Goal: Navigation & Orientation: Understand site structure

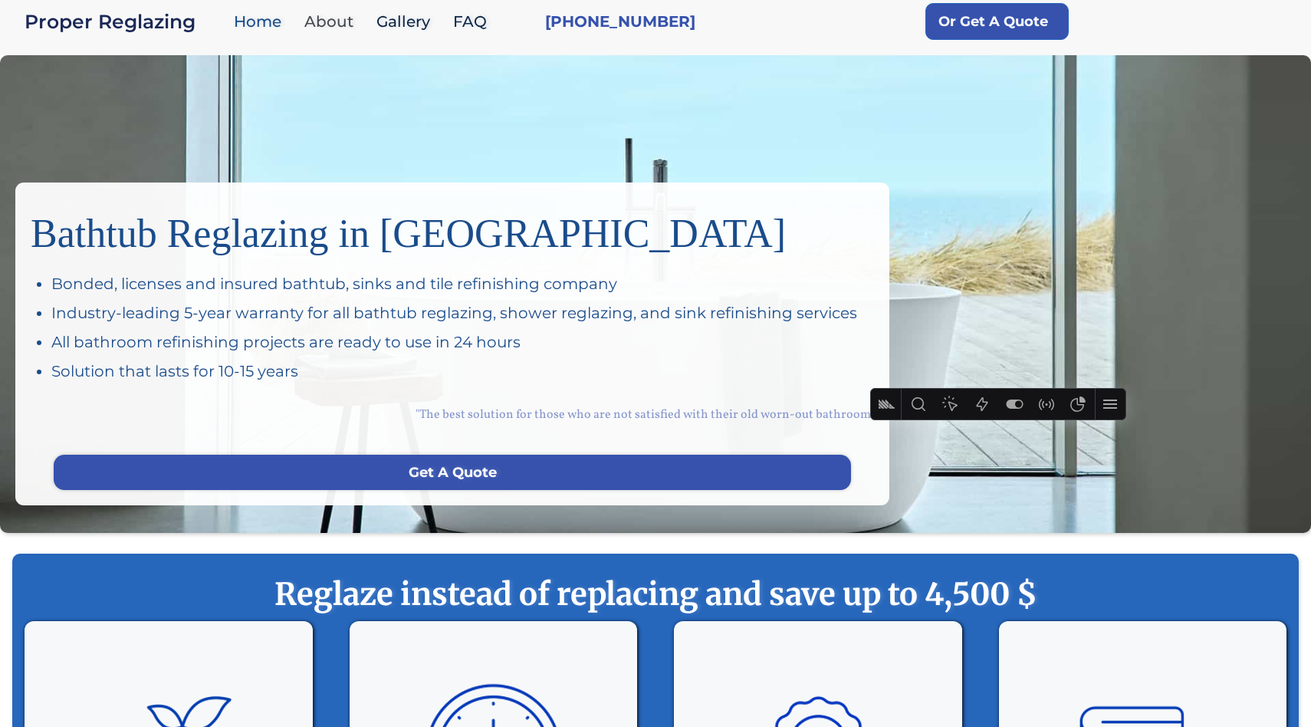
click at [332, 18] on link "About" at bounding box center [333, 21] width 72 height 33
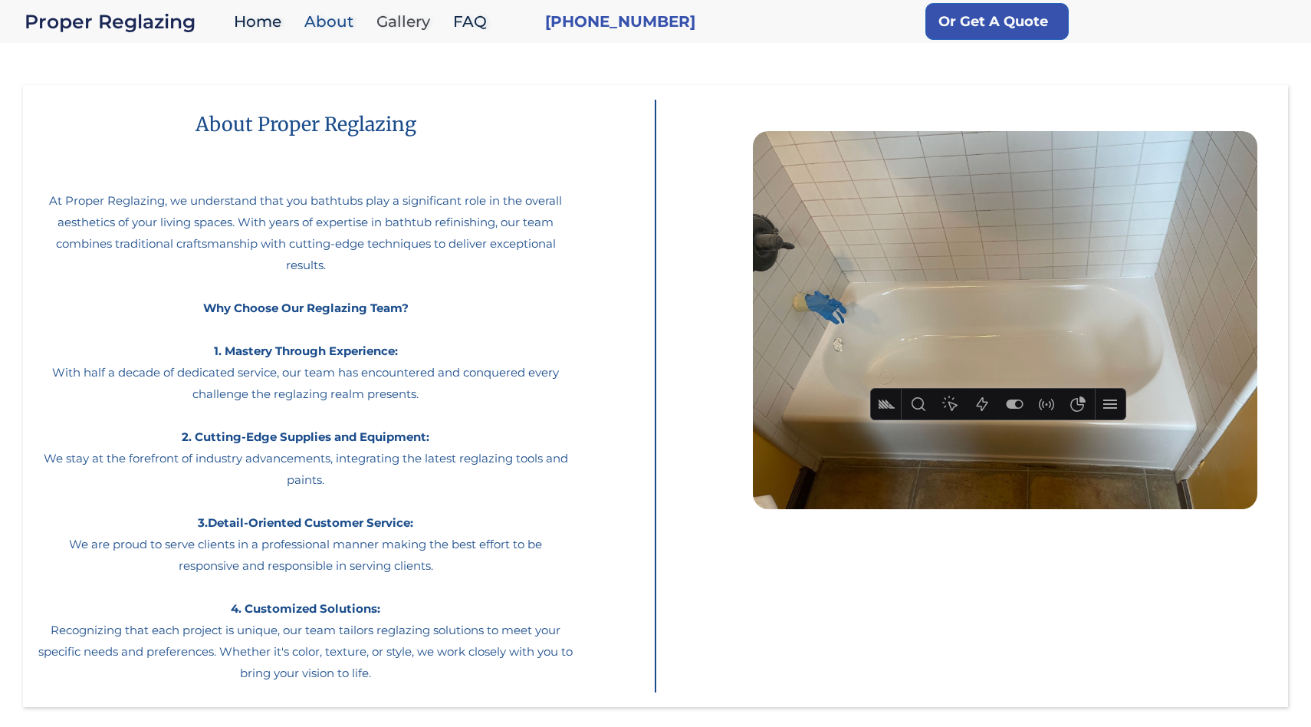
click at [381, 24] on link "Gallery" at bounding box center [407, 21] width 77 height 33
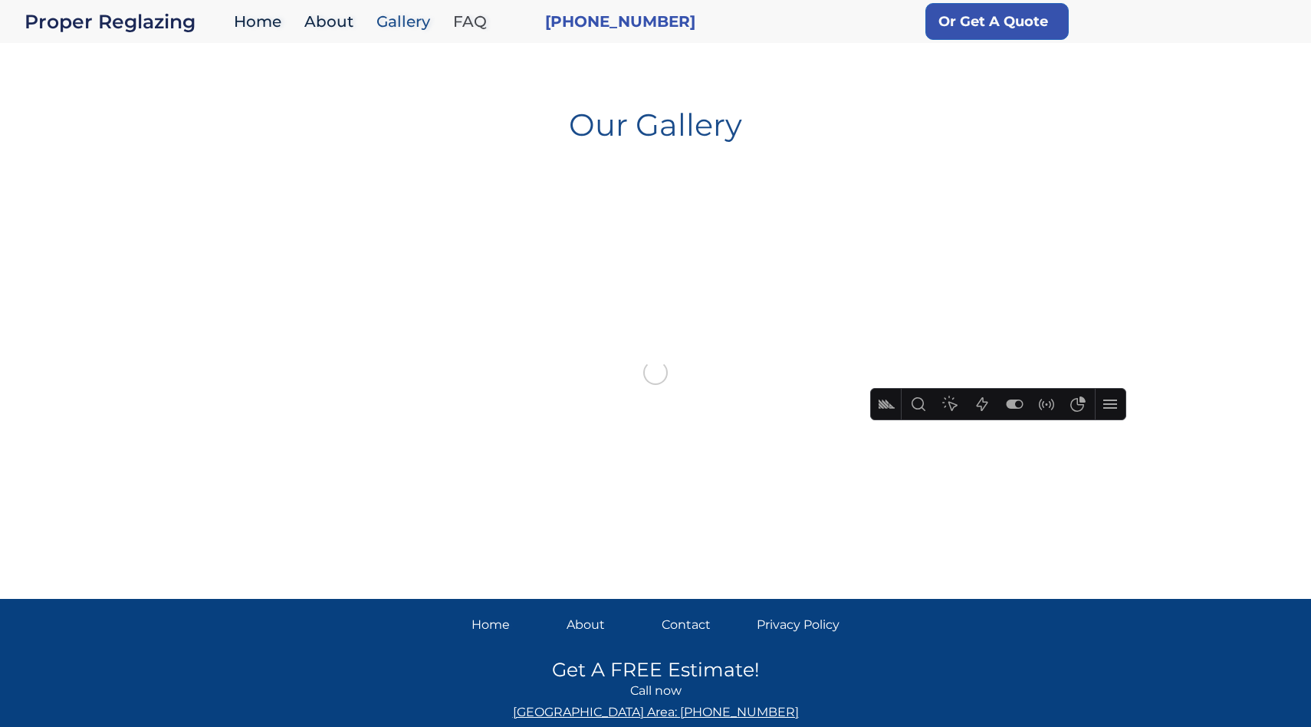
click at [464, 15] on link "FAQ" at bounding box center [474, 21] width 57 height 33
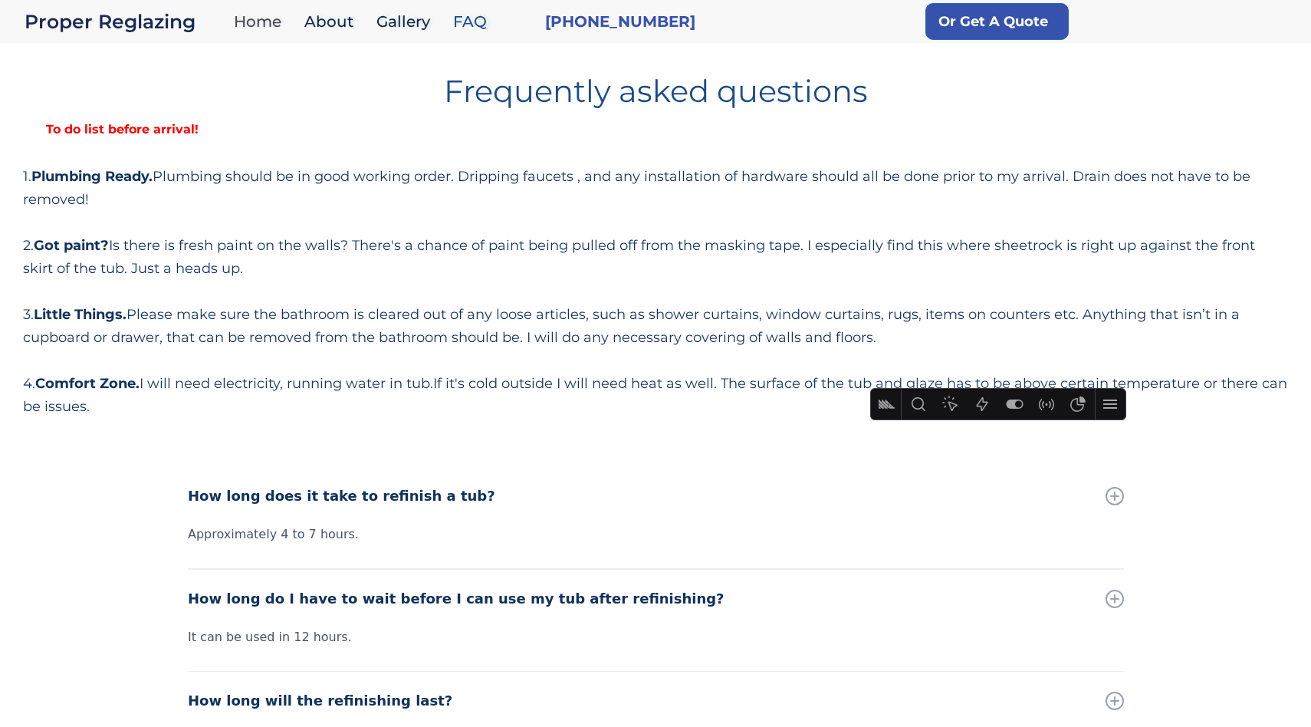
click at [240, 28] on link "Home" at bounding box center [261, 21] width 71 height 33
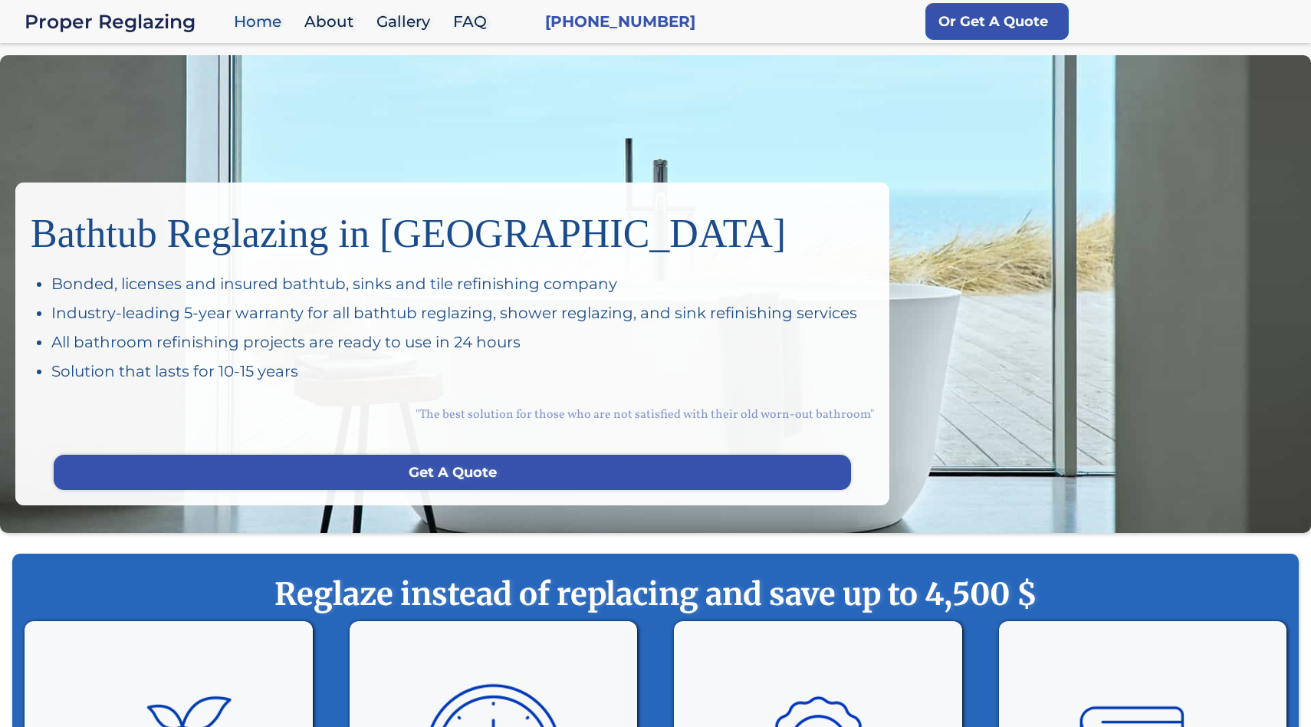
click at [141, 20] on div "Proper Reglazing" at bounding box center [126, 21] width 202 height 21
click at [319, 21] on link "About" at bounding box center [333, 21] width 72 height 33
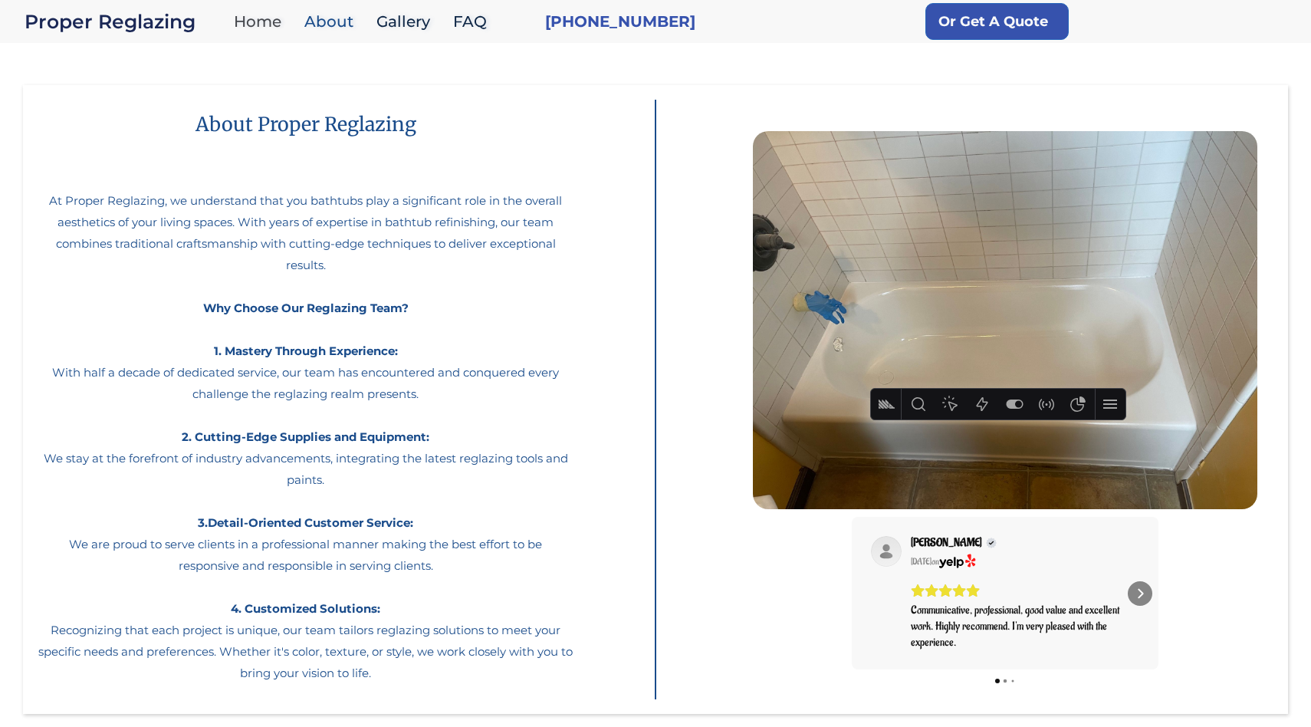
click at [252, 22] on link "Home" at bounding box center [261, 21] width 71 height 33
